Goal: Task Accomplishment & Management: Use online tool/utility

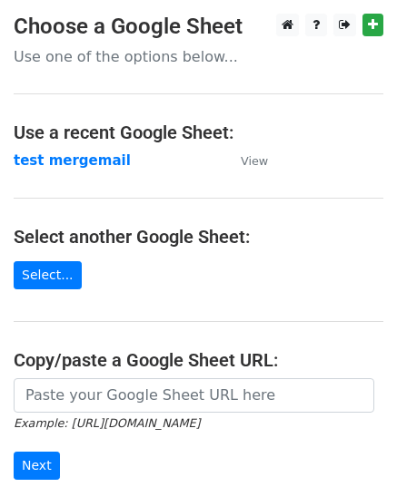
click at [73, 162] on strong "test mergemail" at bounding box center [72, 160] width 117 height 16
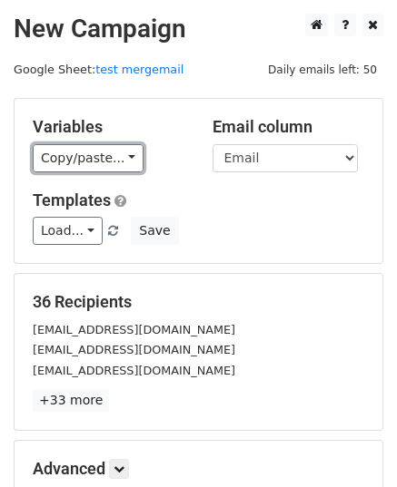
drag, startPoint x: 104, startPoint y: 153, endPoint x: 118, endPoint y: 187, distance: 36.2
click at [105, 152] on link "Copy/paste..." at bounding box center [88, 158] width 111 height 28
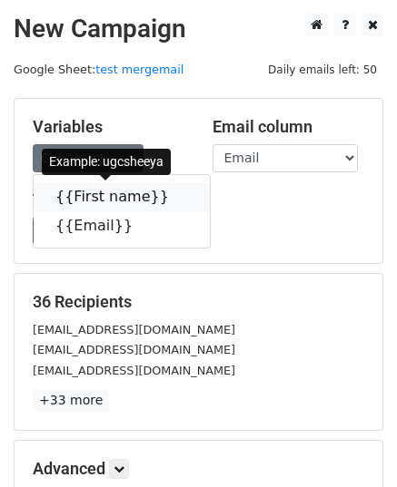
click at [91, 193] on link "{{First name}}" at bounding box center [122, 196] width 176 height 29
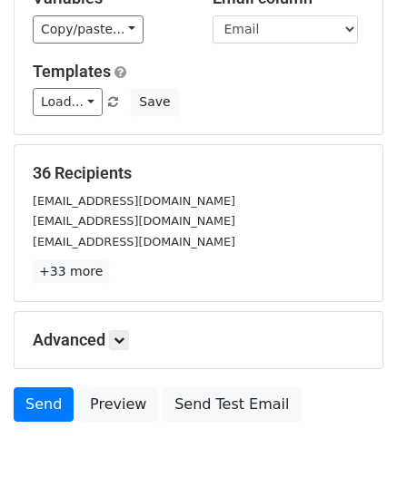
scroll to position [214, 0]
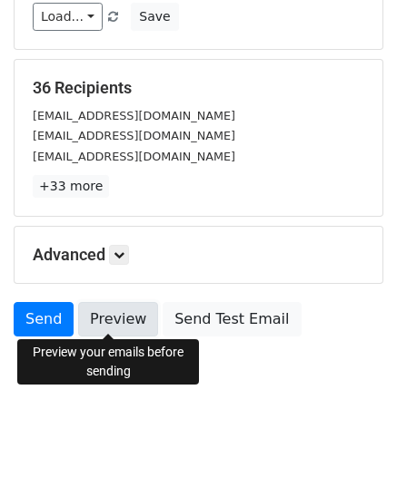
click at [110, 320] on link "Preview" at bounding box center [118, 319] width 80 height 34
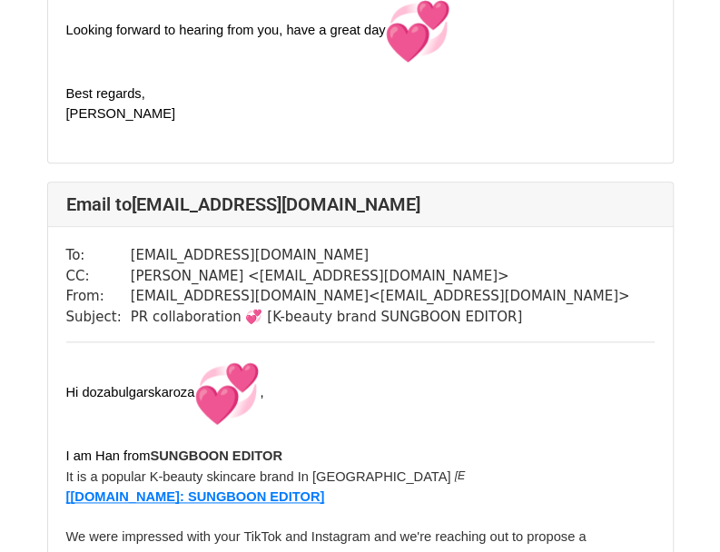
scroll to position [2722, 0]
